Goal: Navigation & Orientation: Find specific page/section

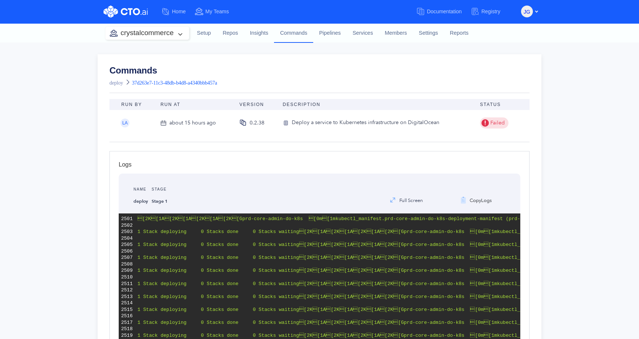
scroll to position [1542, 0]
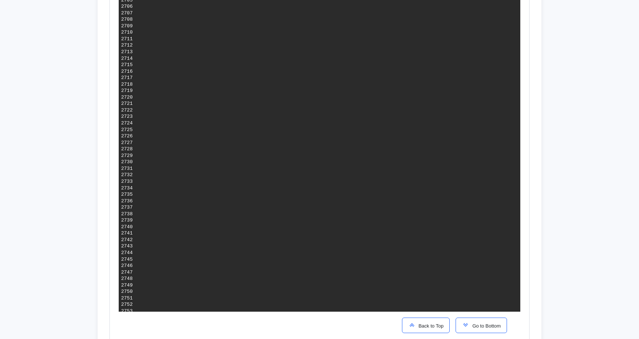
click at [479, 330] on button "Go to Bottom" at bounding box center [480, 326] width 51 height 16
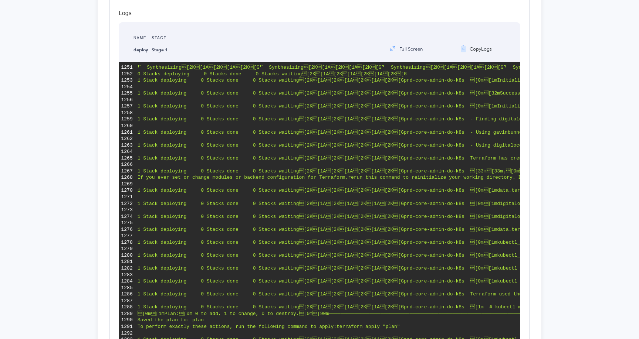
scroll to position [1390, 0]
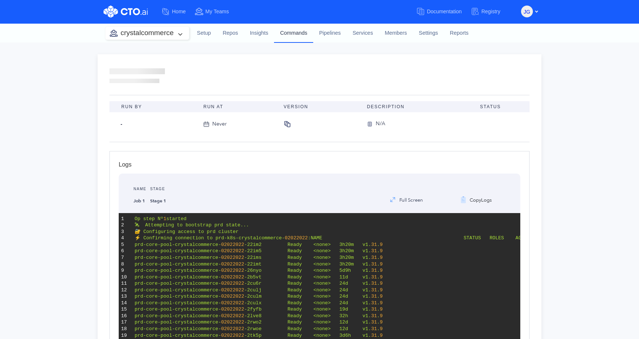
click at [289, 34] on link "Commands" at bounding box center [293, 32] width 39 height 19
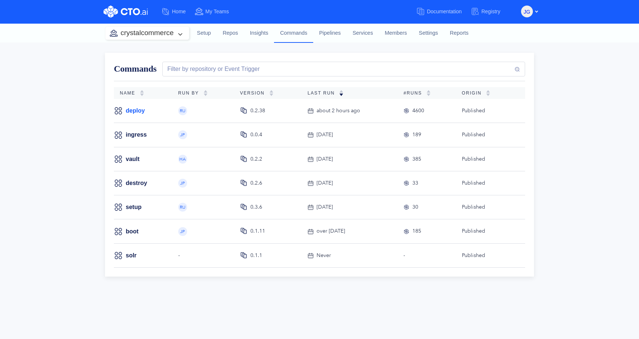
click at [140, 109] on link "deploy" at bounding box center [135, 111] width 19 height 8
